Goal: Contribute content: Contribute content

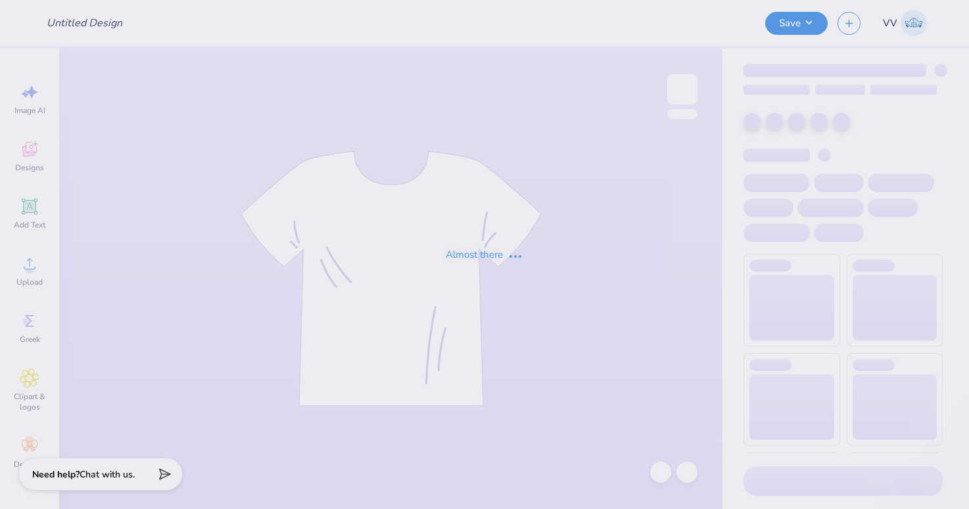
type input "Sig Ep Merch"
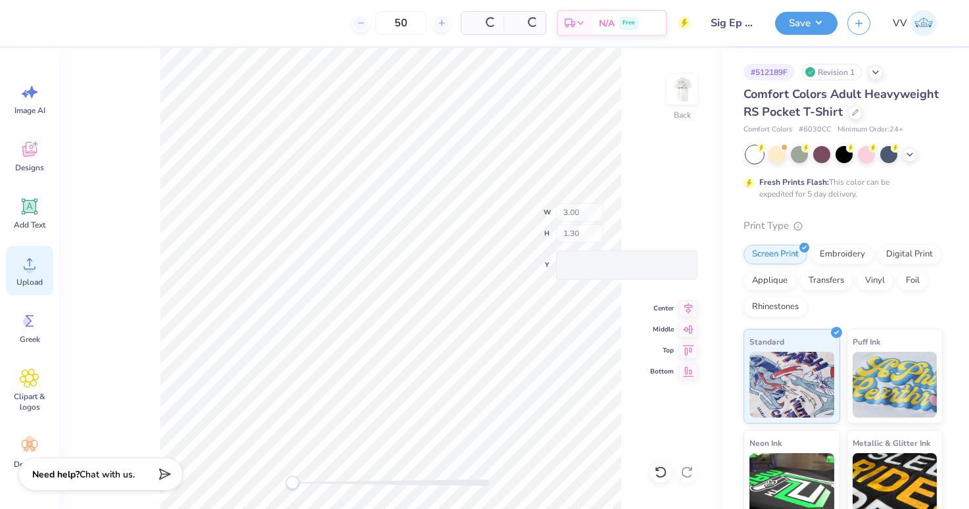
click at [34, 269] on icon at bounding box center [30, 263] width 12 height 11
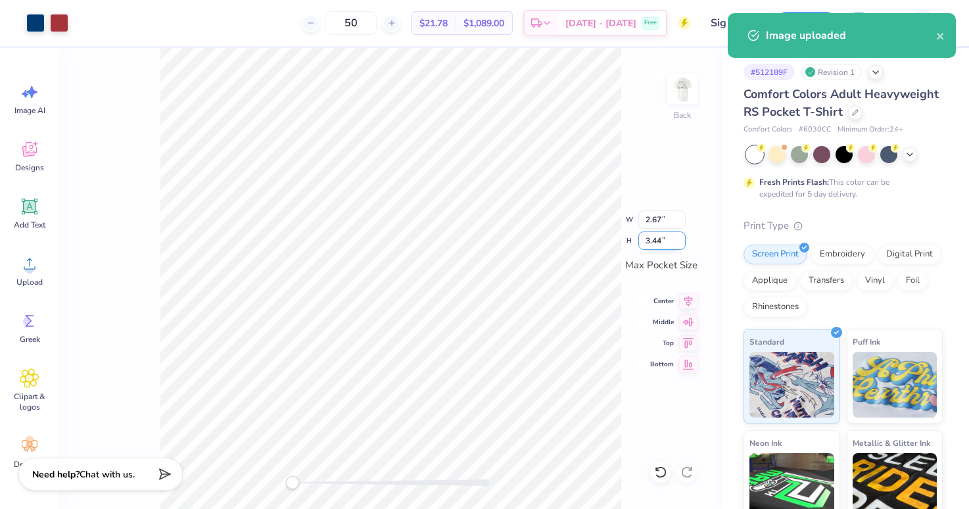
click at [659, 242] on input "3.44" at bounding box center [661, 240] width 47 height 18
type input "3.5"
click at [323, 482] on div at bounding box center [390, 482] width 197 height 7
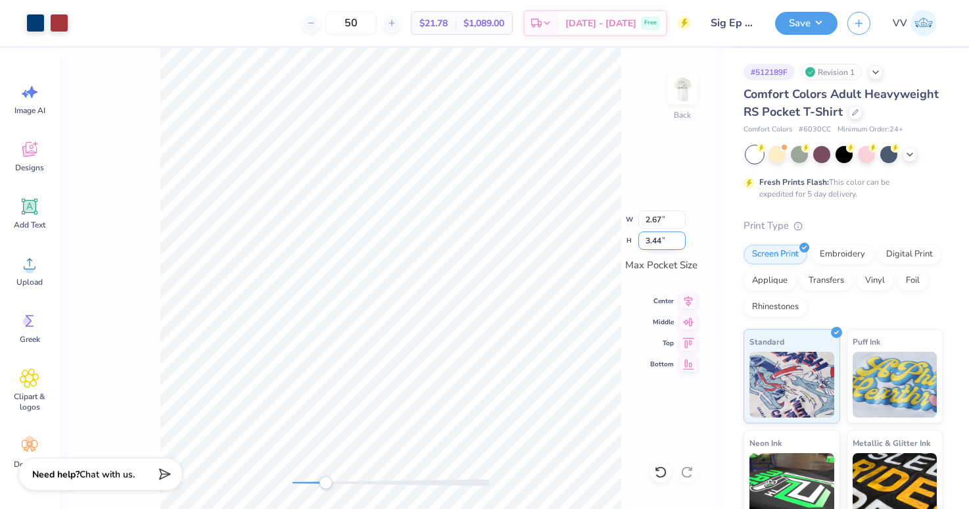
click at [658, 237] on input "3.44" at bounding box center [661, 240] width 47 height 18
type input "3.5"
type input "2.72"
type input "3.50"
drag, startPoint x: 303, startPoint y: 484, endPoint x: 302, endPoint y: 476, distance: 8.6
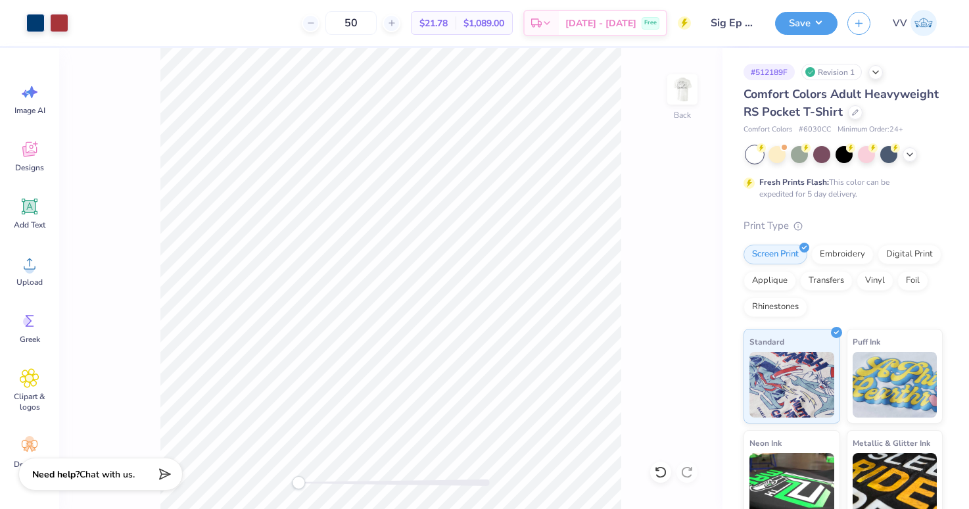
click at [292, 486] on div "Accessibility label" at bounding box center [298, 482] width 13 height 13
drag, startPoint x: 683, startPoint y: 87, endPoint x: 622, endPoint y: 133, distance: 76.9
click at [682, 87] on img at bounding box center [682, 89] width 26 height 26
click at [28, 287] on div "Upload" at bounding box center [29, 270] width 47 height 49
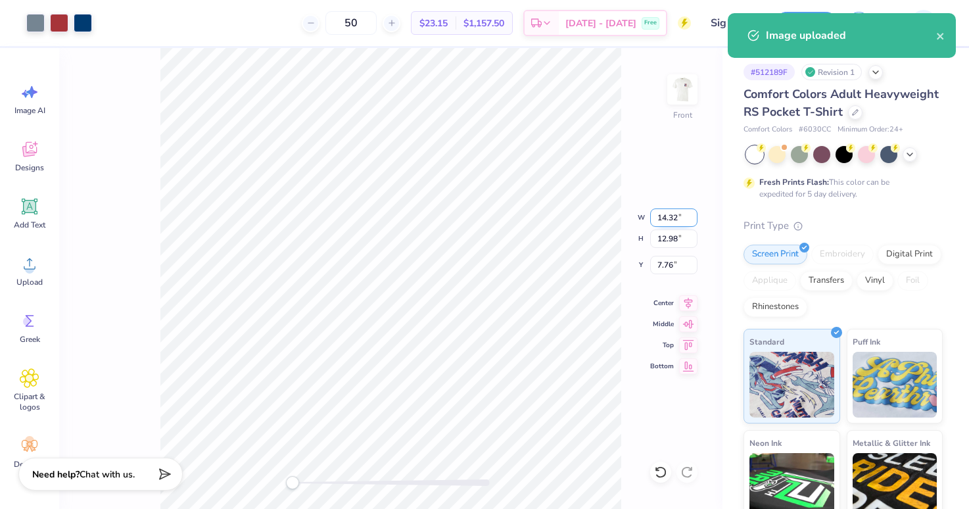
click at [675, 217] on input "14.32" at bounding box center [673, 217] width 47 height 18
type input "12"
type input "3"
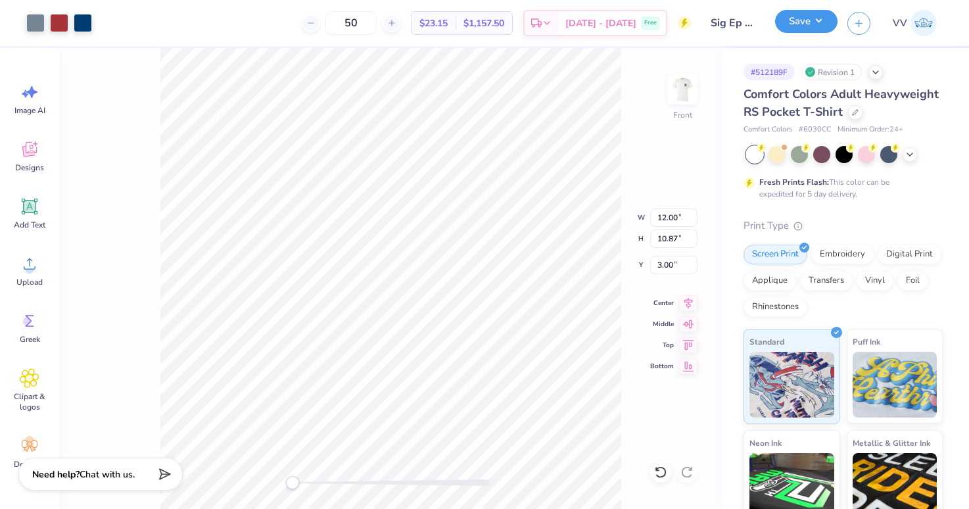
click at [803, 21] on button "Save" at bounding box center [806, 21] width 62 height 23
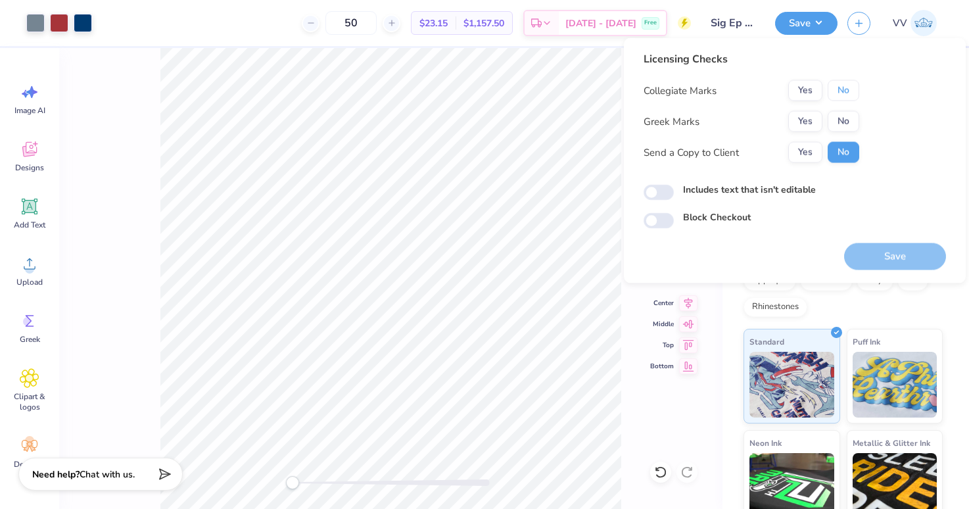
drag, startPoint x: 843, startPoint y: 93, endPoint x: 829, endPoint y: 110, distance: 22.4
click at [842, 93] on button "No" at bounding box center [843, 90] width 32 height 21
click at [815, 119] on button "Yes" at bounding box center [805, 121] width 34 height 21
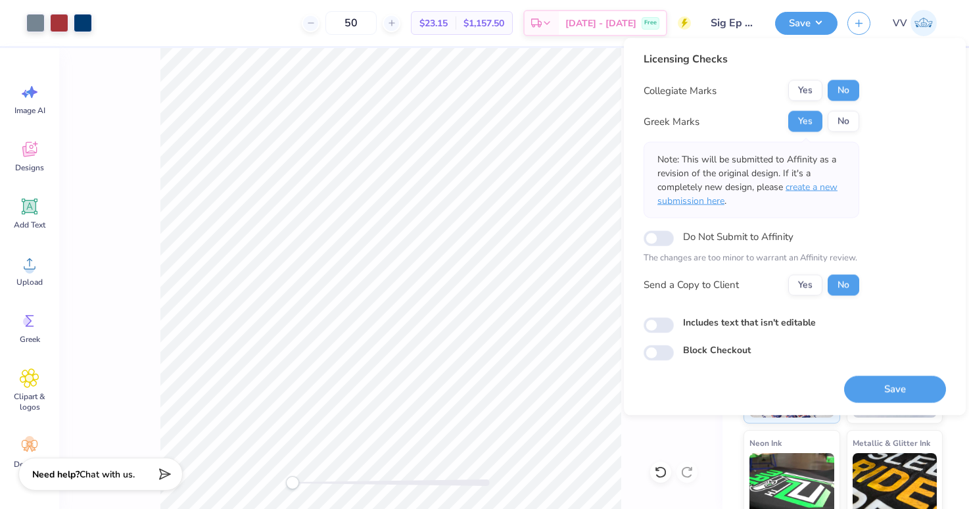
click at [819, 187] on span "create a new submission here" at bounding box center [747, 194] width 180 height 26
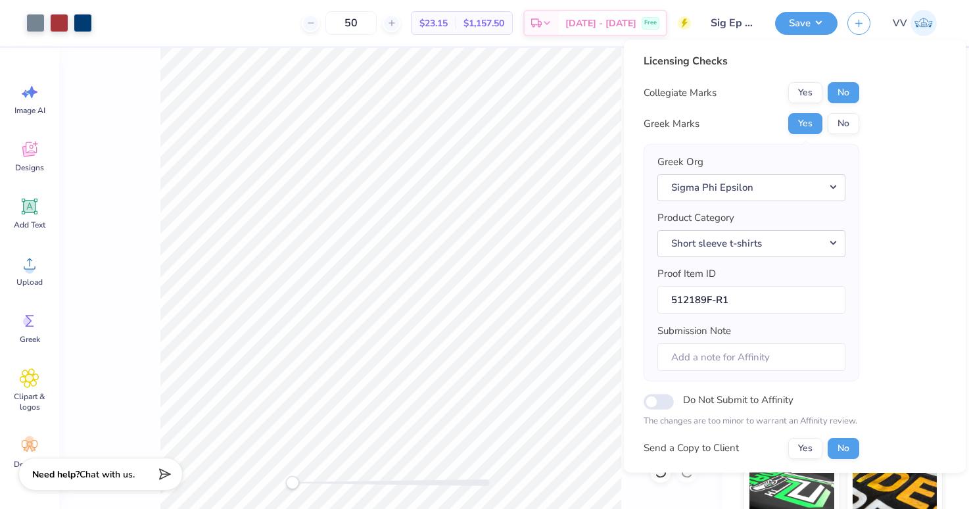
scroll to position [106, 0]
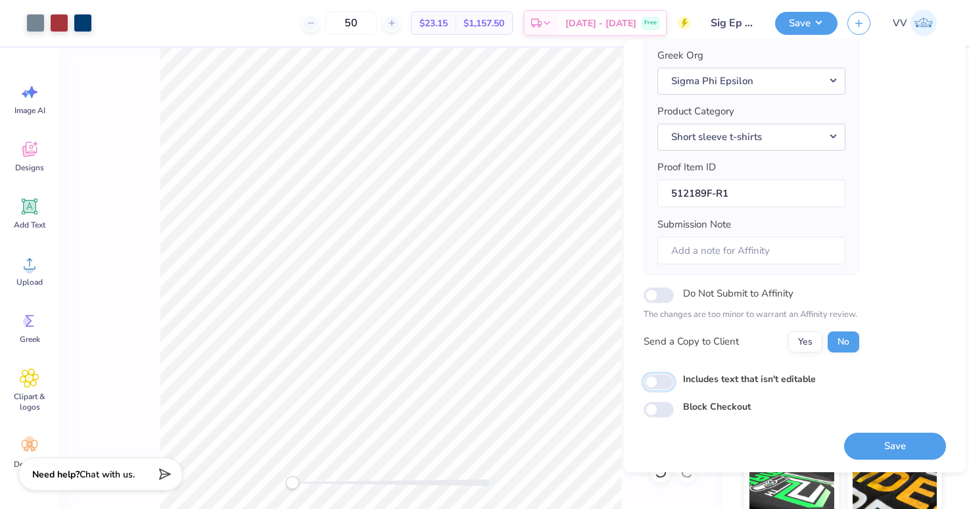
click at [666, 382] on input "Includes text that isn't editable" at bounding box center [658, 382] width 30 height 16
checkbox input "true"
click at [862, 445] on button "Save" at bounding box center [895, 445] width 102 height 27
